Goal: Book appointment/travel/reservation

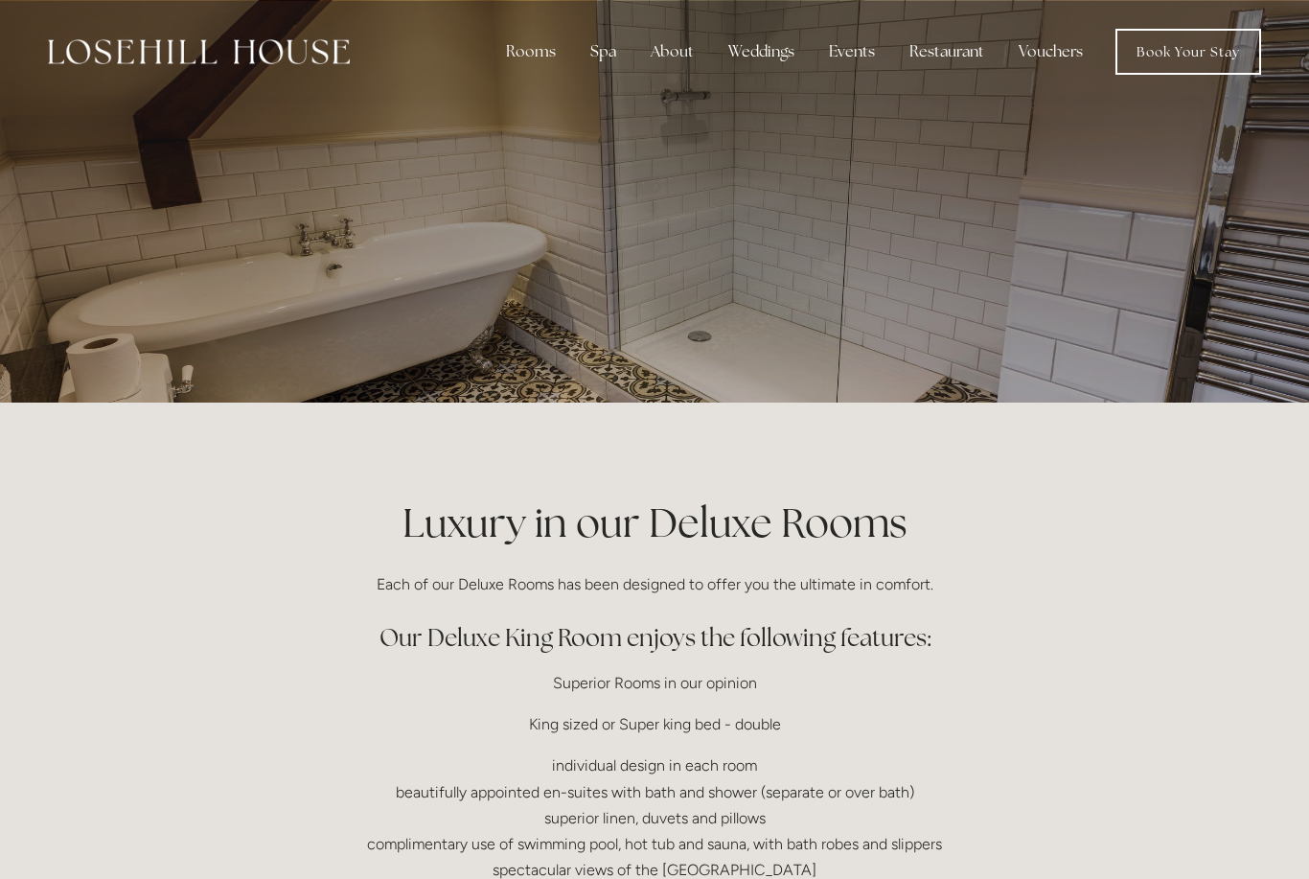
click at [524, 46] on div "Rooms" at bounding box center [531, 52] width 80 height 38
click at [556, 99] on link "Rooms" at bounding box center [531, 93] width 50 height 20
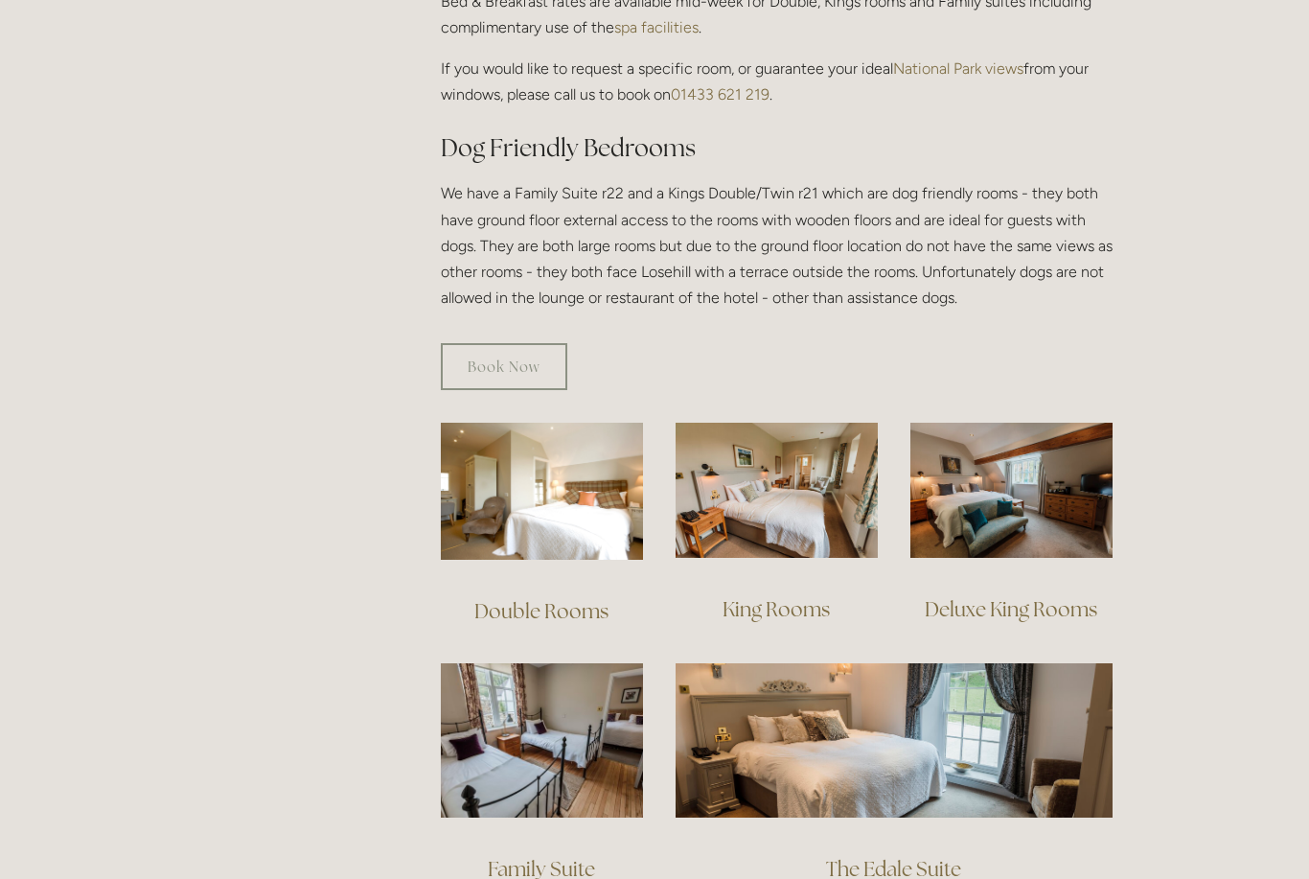
scroll to position [986, 0]
click at [835, 488] on img at bounding box center [776, 490] width 202 height 135
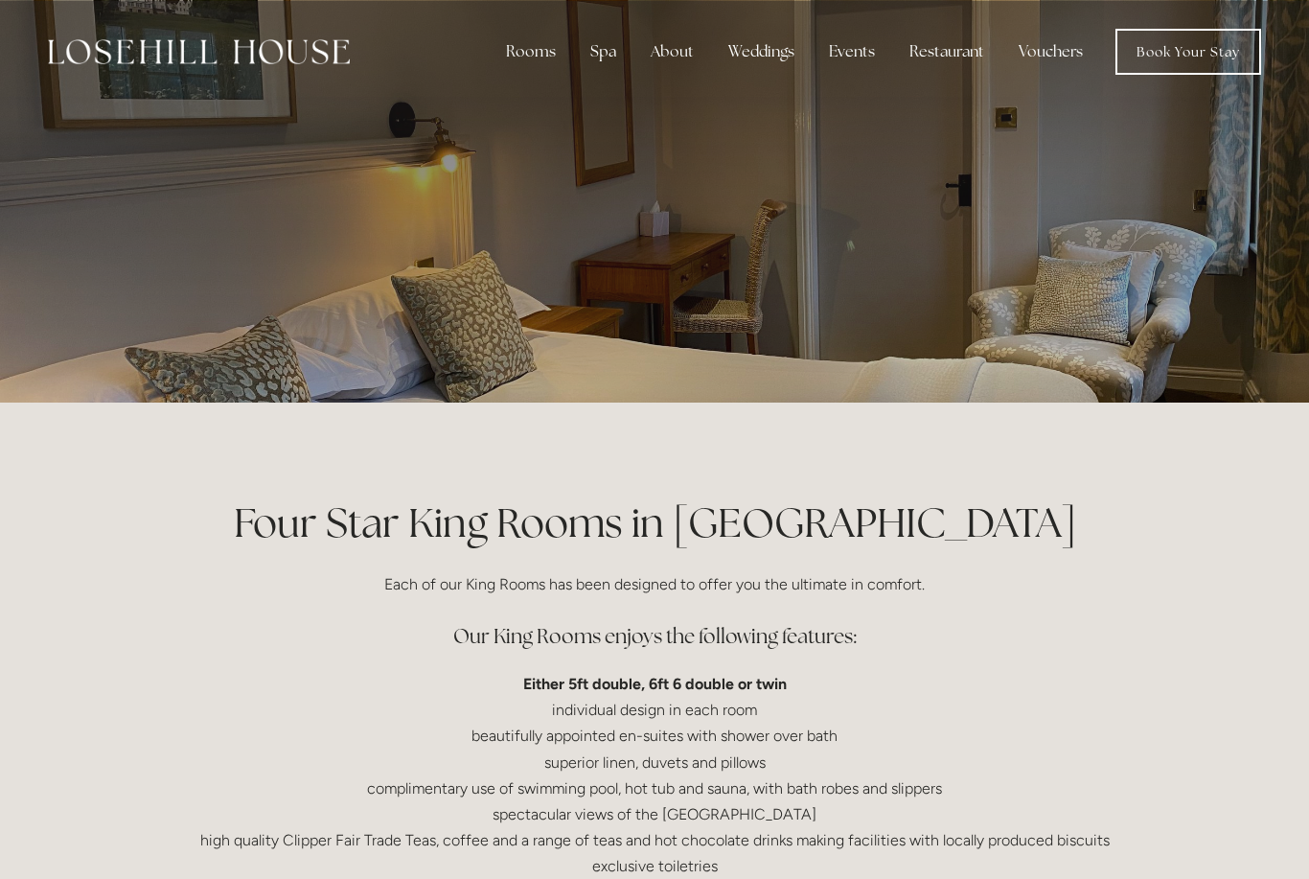
click at [595, 65] on div "Spa" at bounding box center [603, 52] width 57 height 38
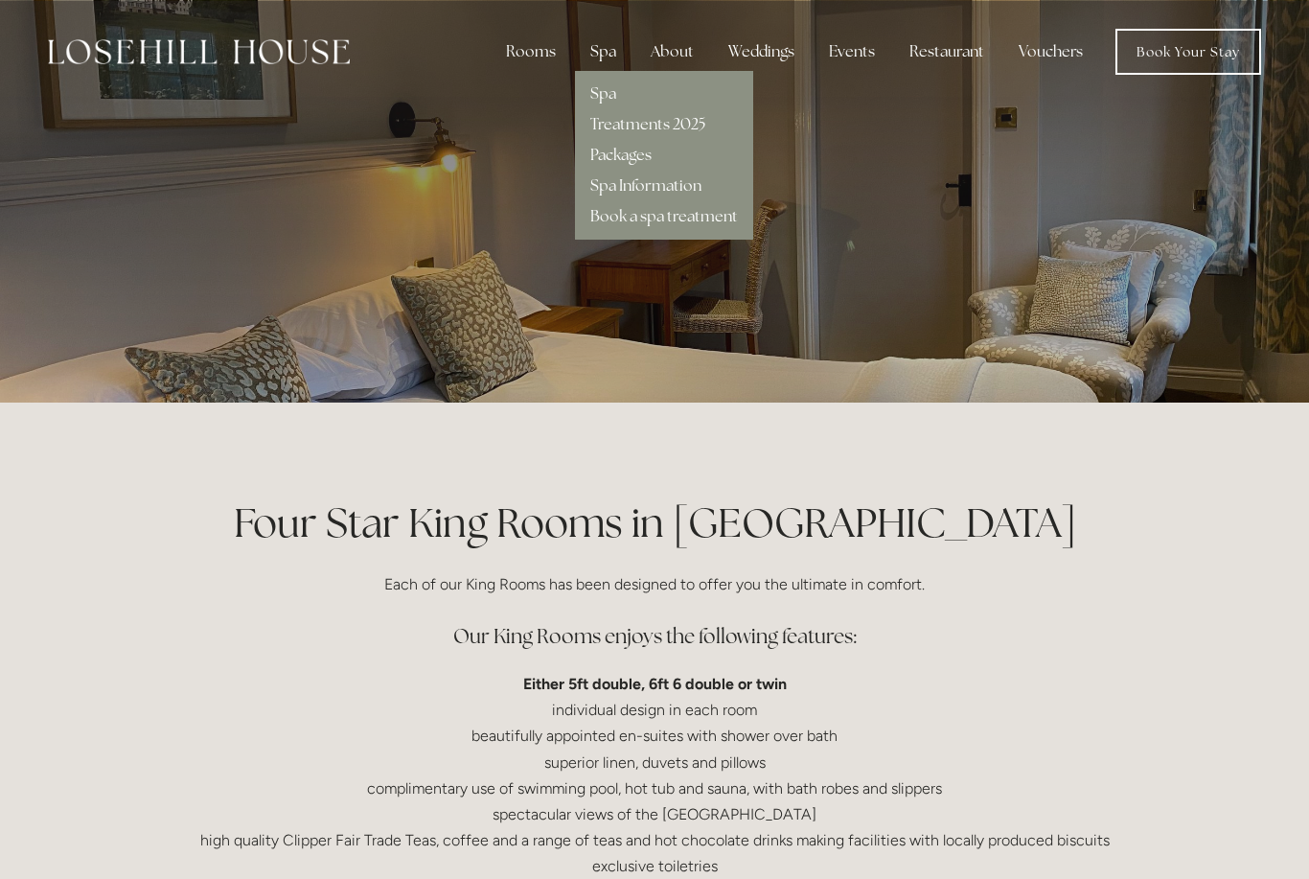
click at [1224, 58] on link "Book Your Stay" at bounding box center [1188, 52] width 146 height 46
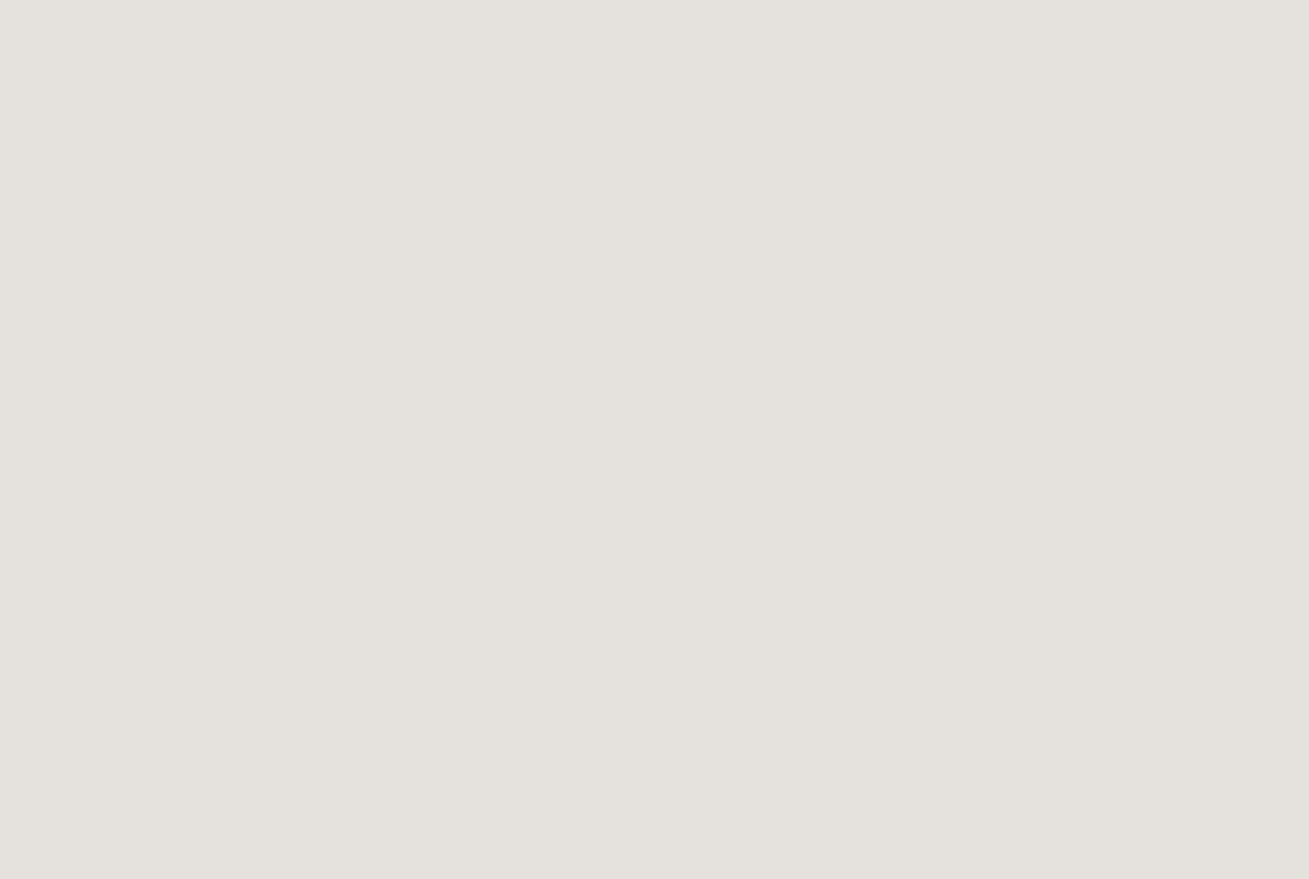
scroll to position [2382, 0]
